Goal: Transaction & Acquisition: Obtain resource

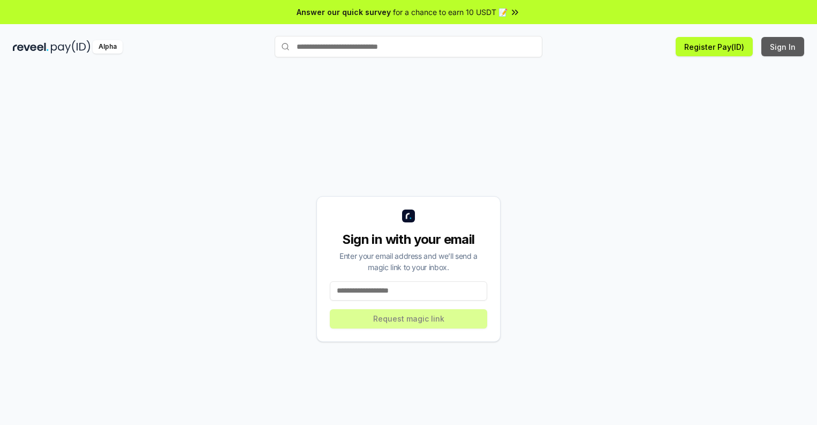
click at [783, 47] on button "Sign In" at bounding box center [782, 46] width 43 height 19
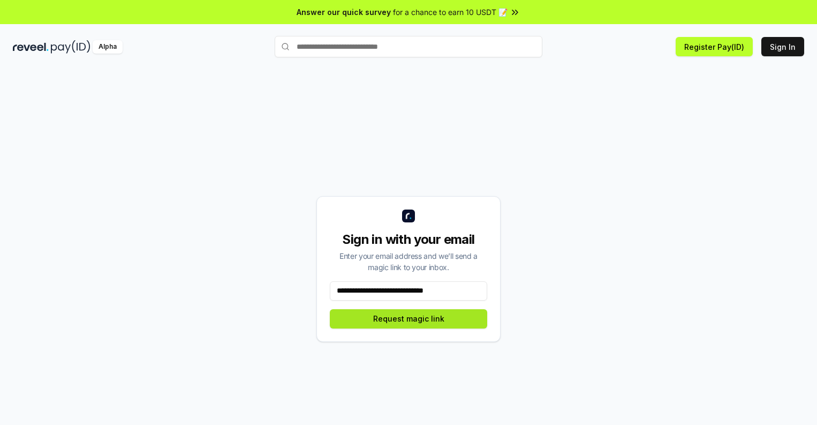
type input "**********"
click at [408, 318] on button "Request magic link" at bounding box center [408, 318] width 157 height 19
